Goal: Task Accomplishment & Management: Manage account settings

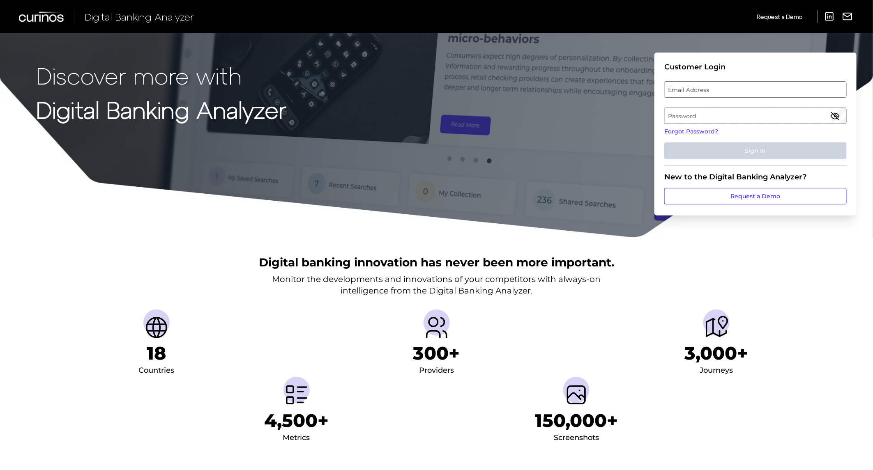
click at [665, 87] on label "Email Address" at bounding box center [755, 89] width 181 height 15
click at [665, 87] on input "email" at bounding box center [755, 89] width 182 height 16
type input "[PERSON_NAME][EMAIL_ADDRESS][DOMAIN_NAME]"
click at [720, 112] on label "Password" at bounding box center [755, 115] width 181 height 15
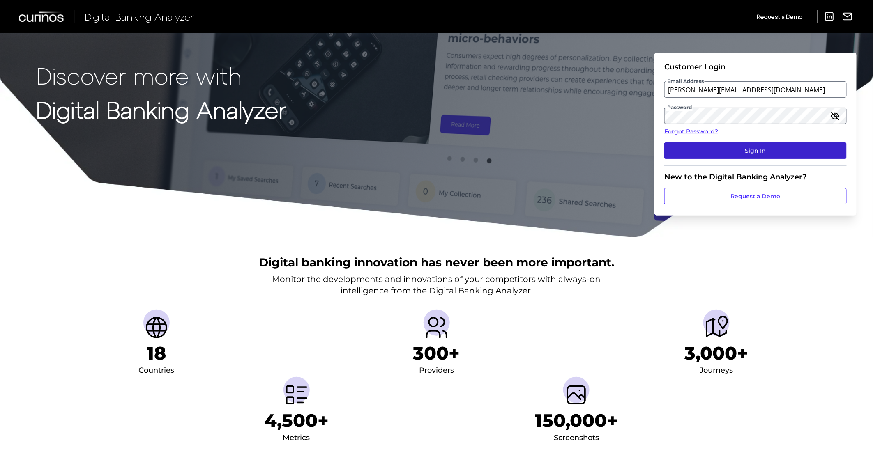
click at [750, 153] on button "Sign In" at bounding box center [755, 151] width 182 height 16
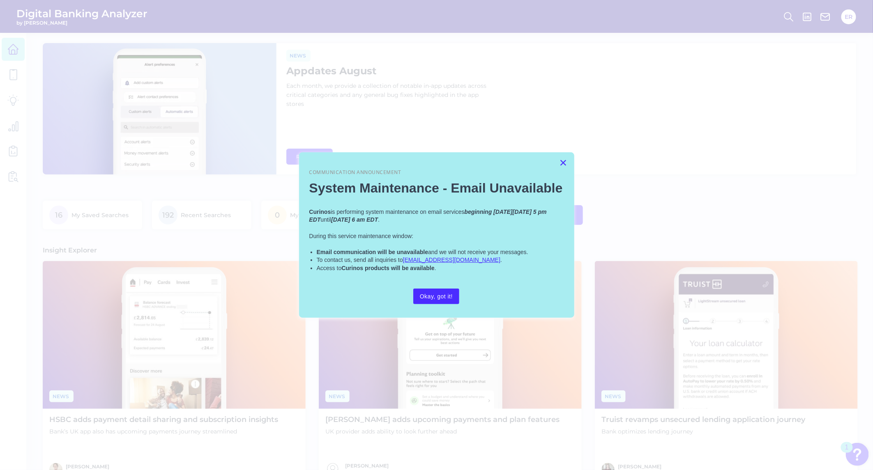
click at [564, 162] on button "×" at bounding box center [564, 162] width 8 height 13
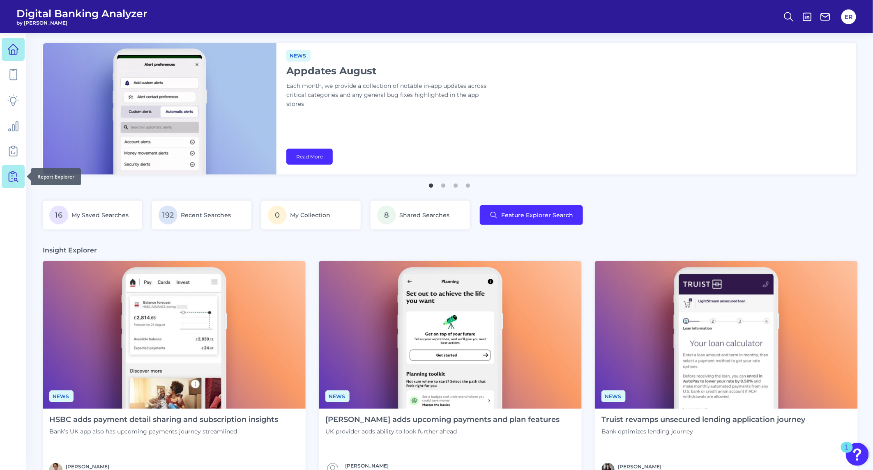
click at [12, 174] on icon at bounding box center [13, 177] width 12 height 12
